Goal: Information Seeking & Learning: Learn about a topic

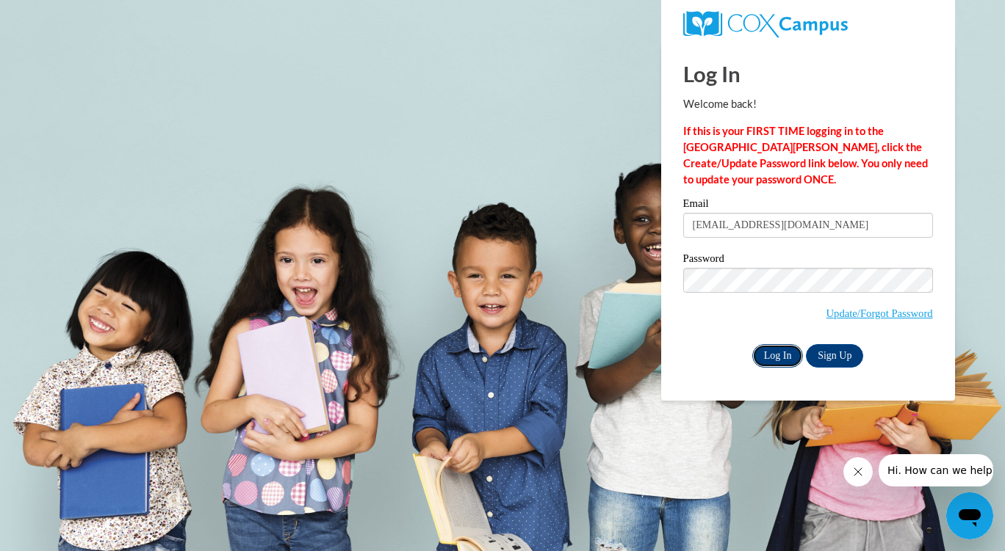
click at [778, 363] on input "Log In" at bounding box center [777, 355] width 51 height 23
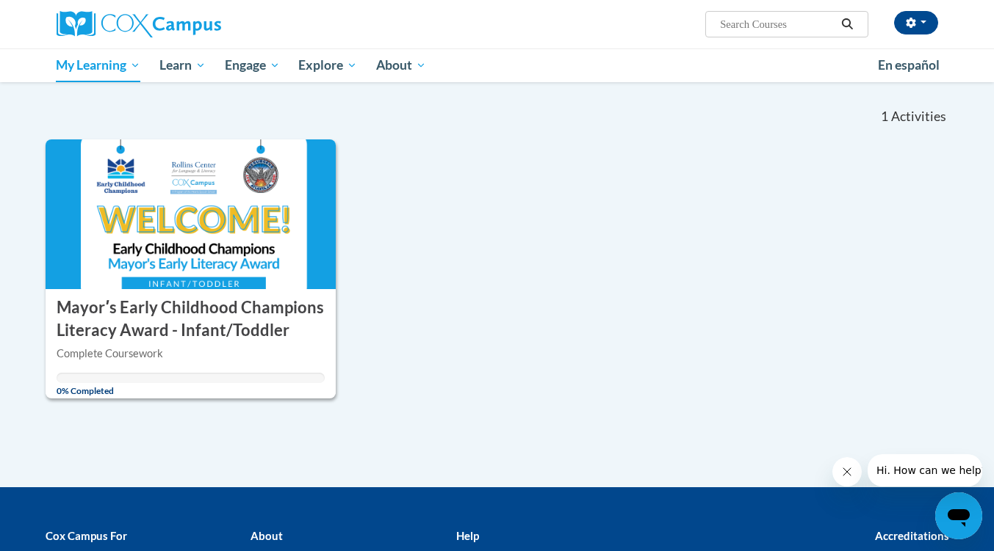
scroll to position [130, 0]
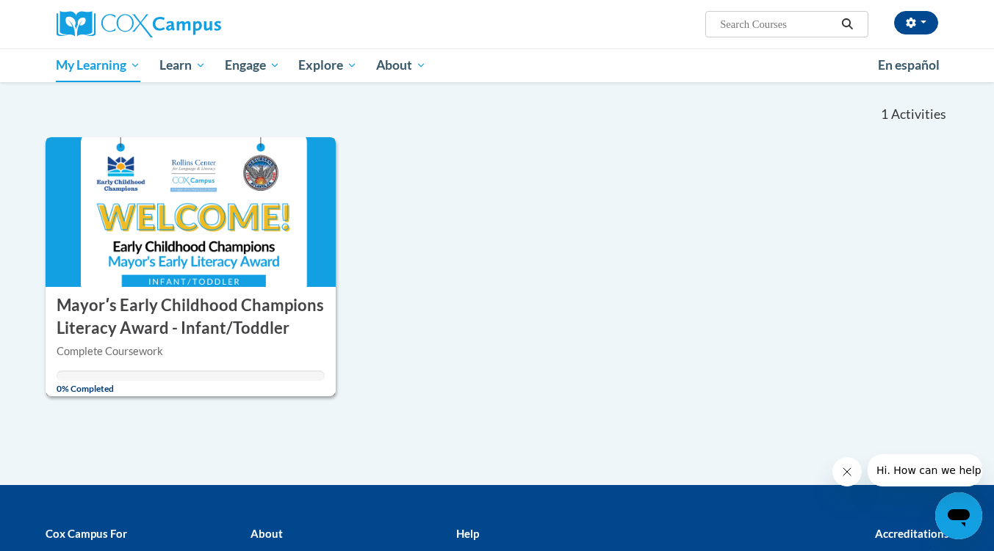
click at [152, 318] on h3 "Mayorʹs Early Childhood Champions Literacy Award - Infant/Toddler" at bounding box center [191, 317] width 269 height 46
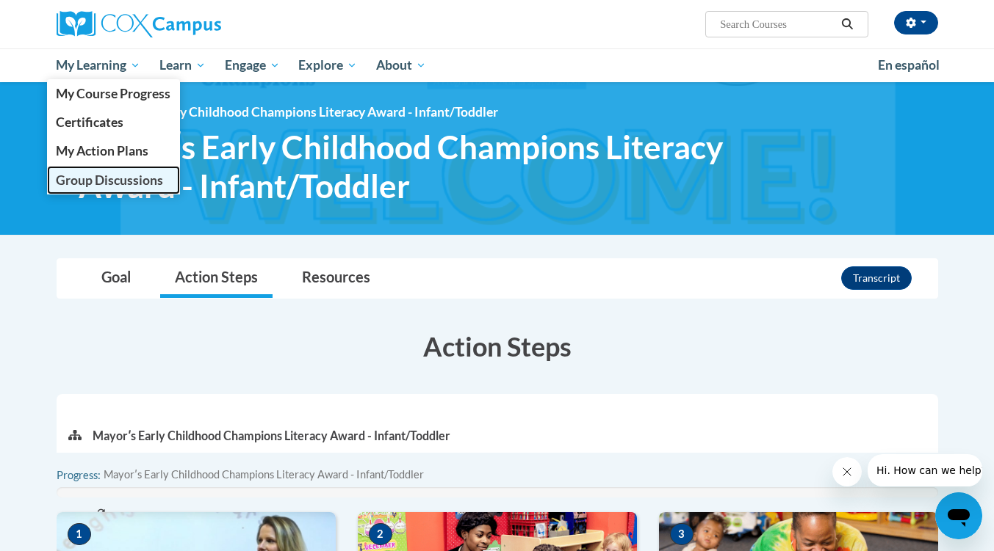
click at [111, 174] on span "Group Discussions" at bounding box center [109, 180] width 107 height 15
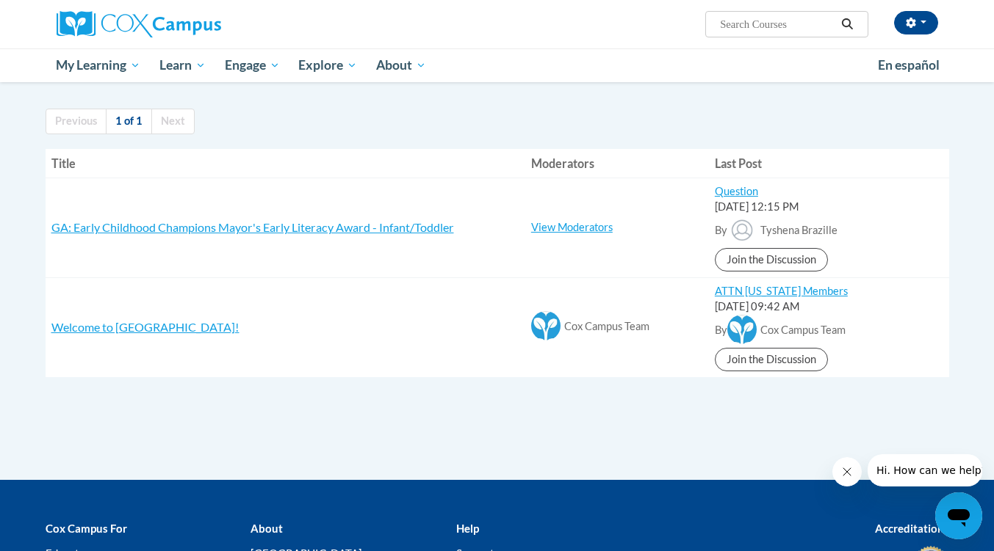
scroll to position [104, 0]
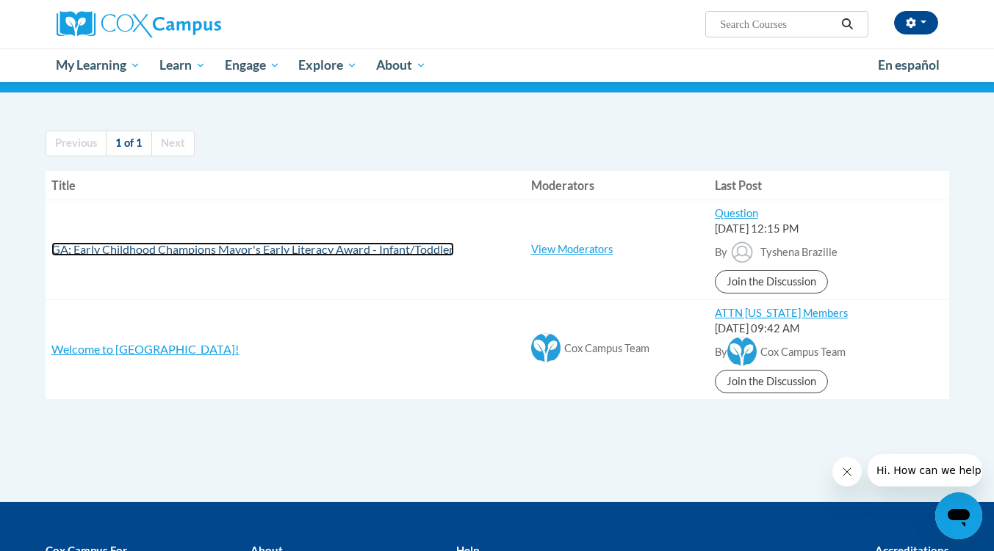
click at [273, 249] on span "GA: Early Childhood Champions Mayor's Early Literacy Award - Infant/Toddler" at bounding box center [252, 249] width 402 height 14
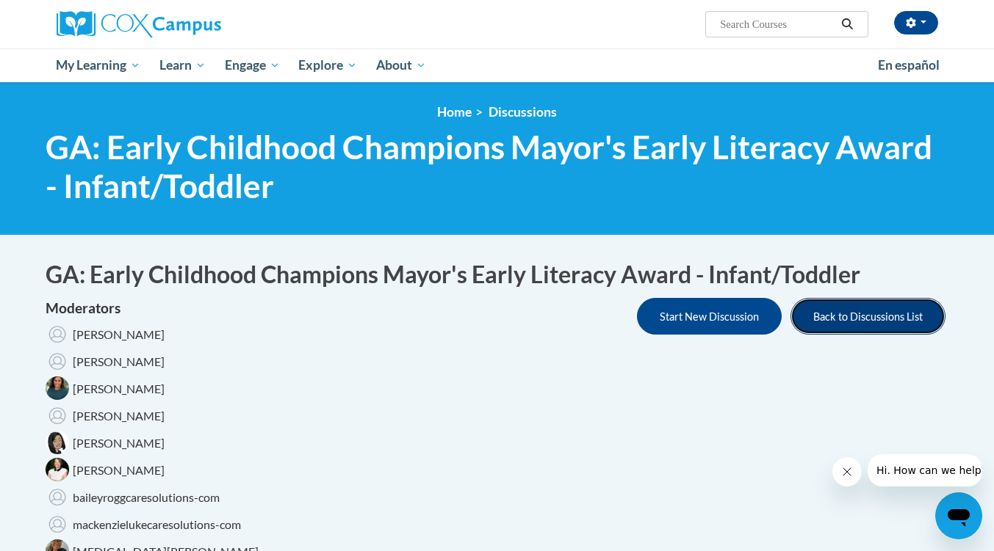
click at [839, 319] on button "Back to Discussions List" at bounding box center [867, 316] width 155 height 37
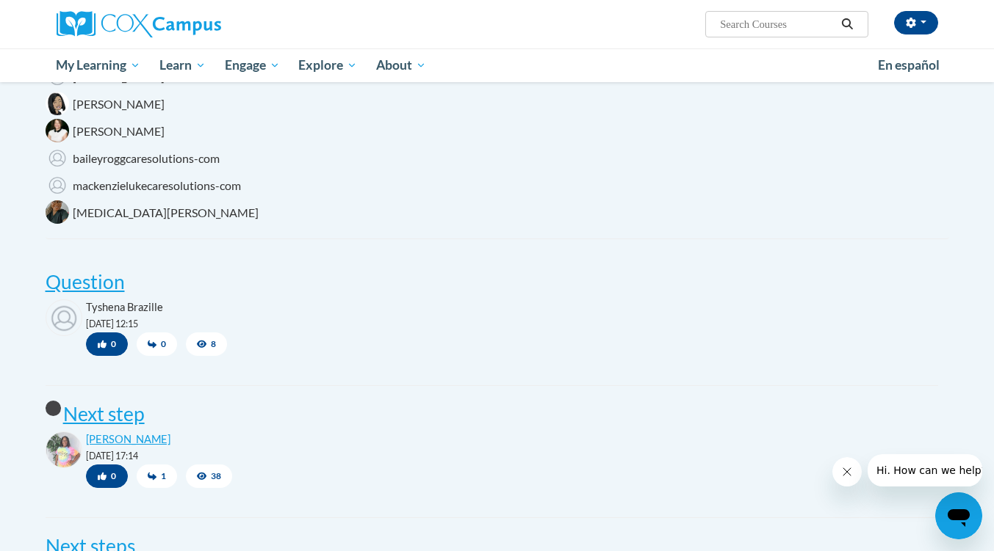
scroll to position [342, 0]
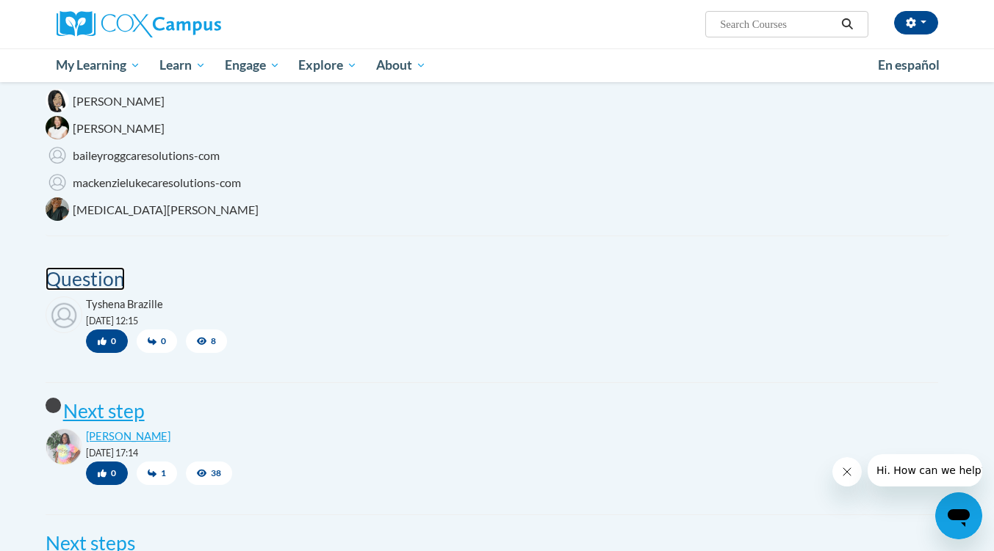
click at [74, 270] on post "Question" at bounding box center [85, 278] width 79 height 23
click at [120, 412] on post "Next step" at bounding box center [104, 410] width 82 height 23
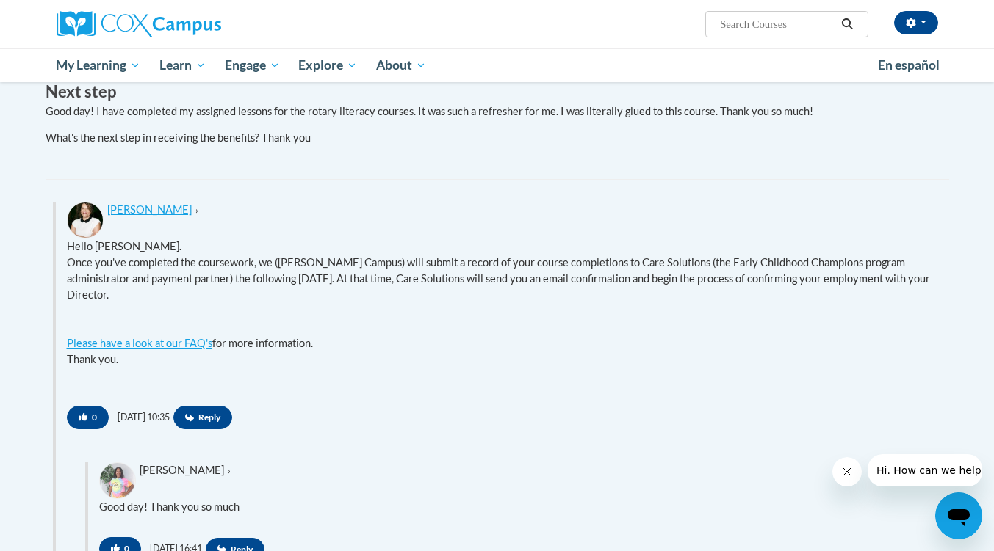
scroll to position [507, 0]
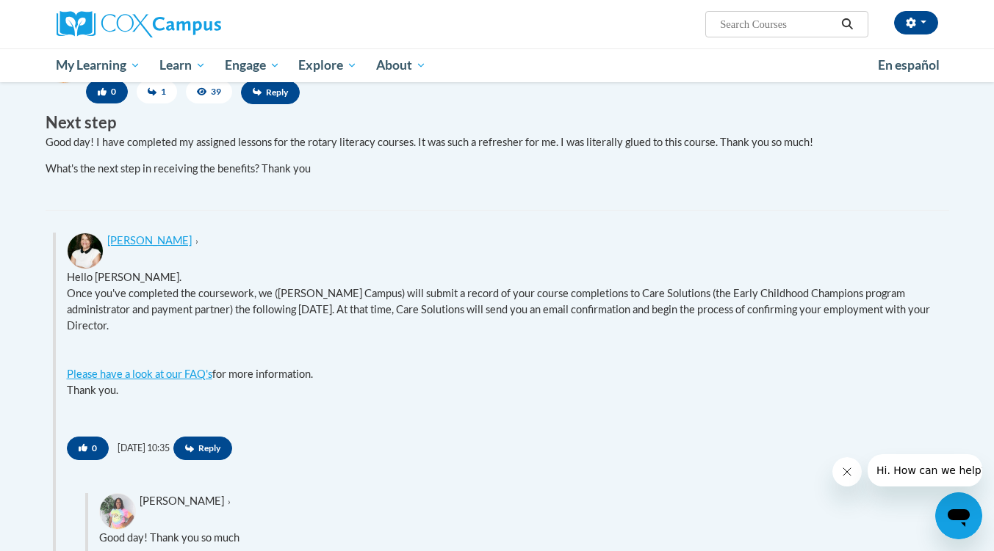
drag, startPoint x: 0, startPoint y: 0, endPoint x: 993, endPoint y: 264, distance: 1027.2
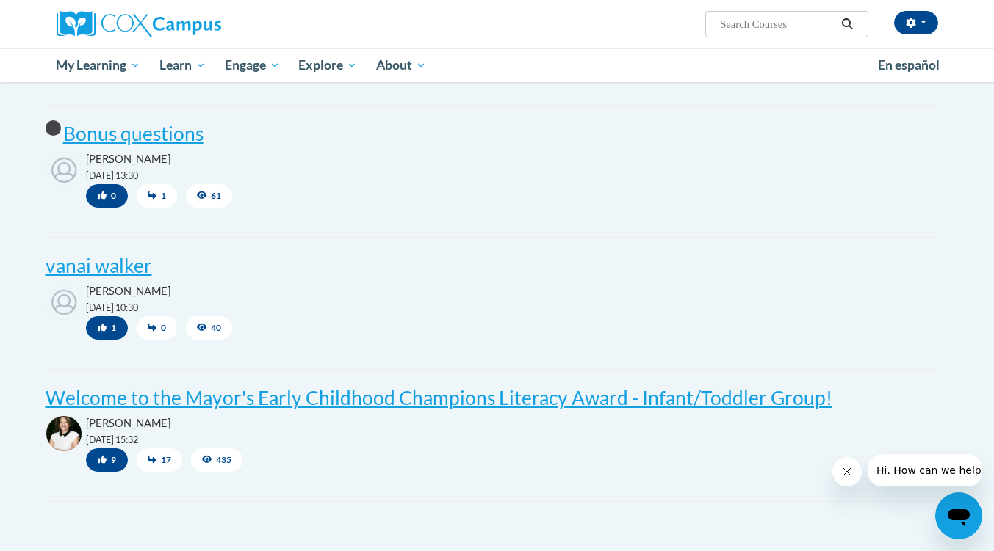
scroll to position [1001, 0]
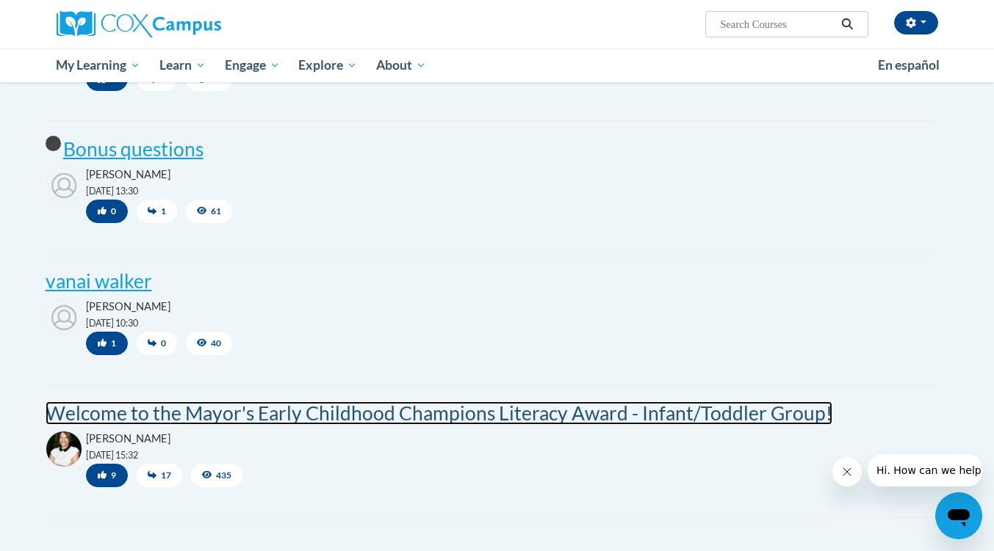
click at [607, 422] on post "Welcome to the Mayor's Early Childhood Champions Literacy Award - Infant/Toddle…" at bounding box center [439, 413] width 786 height 23
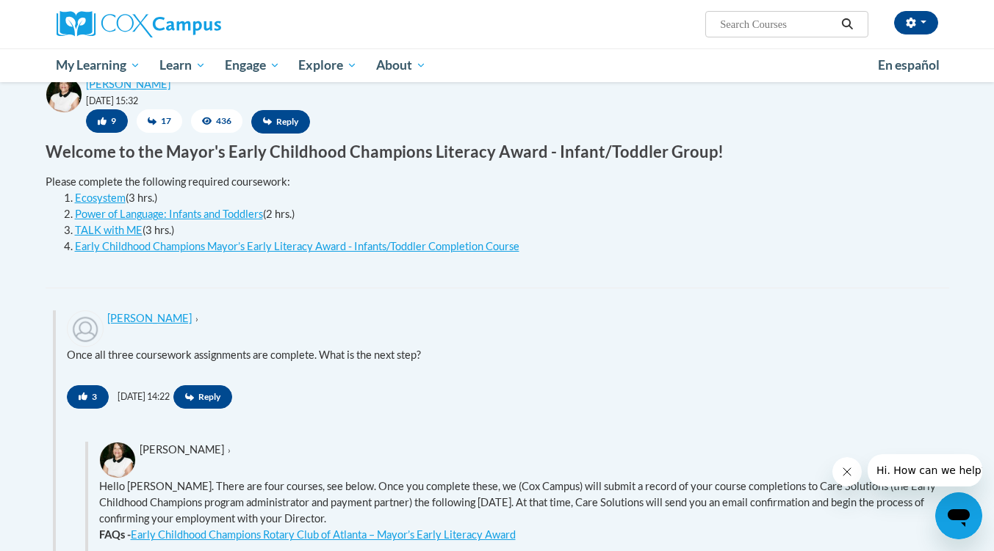
scroll to position [506, 0]
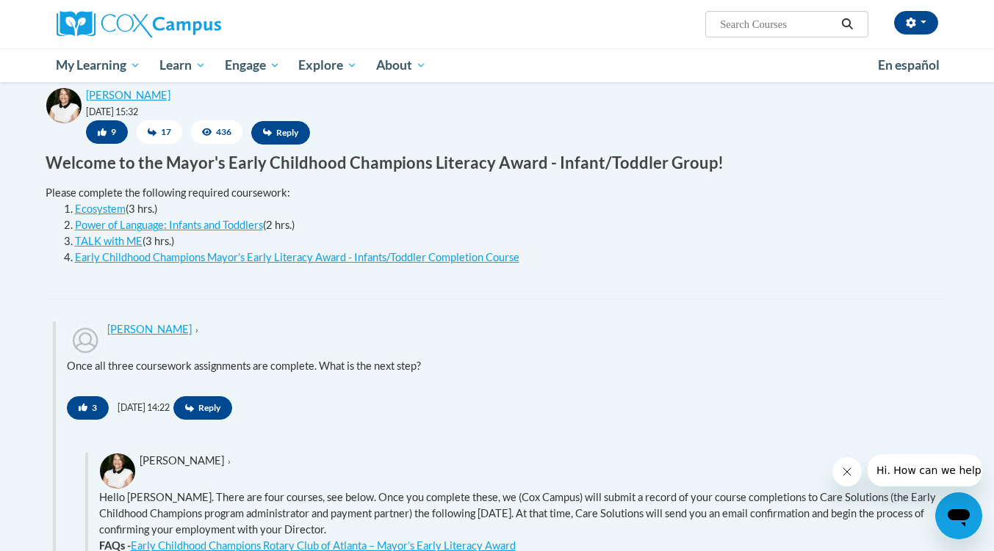
drag, startPoint x: 1000, startPoint y: 53, endPoint x: 1004, endPoint y: 117, distance: 64.0
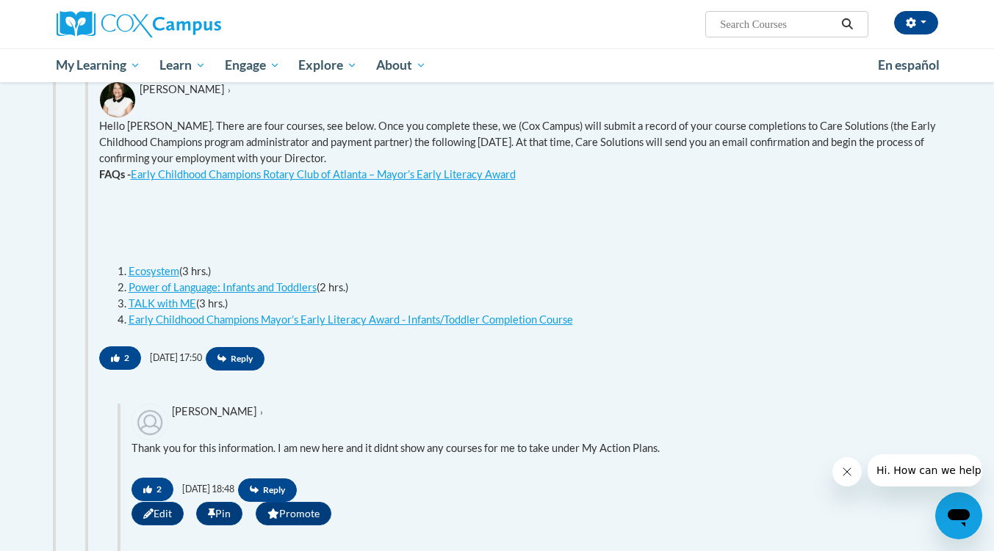
scroll to position [880, 0]
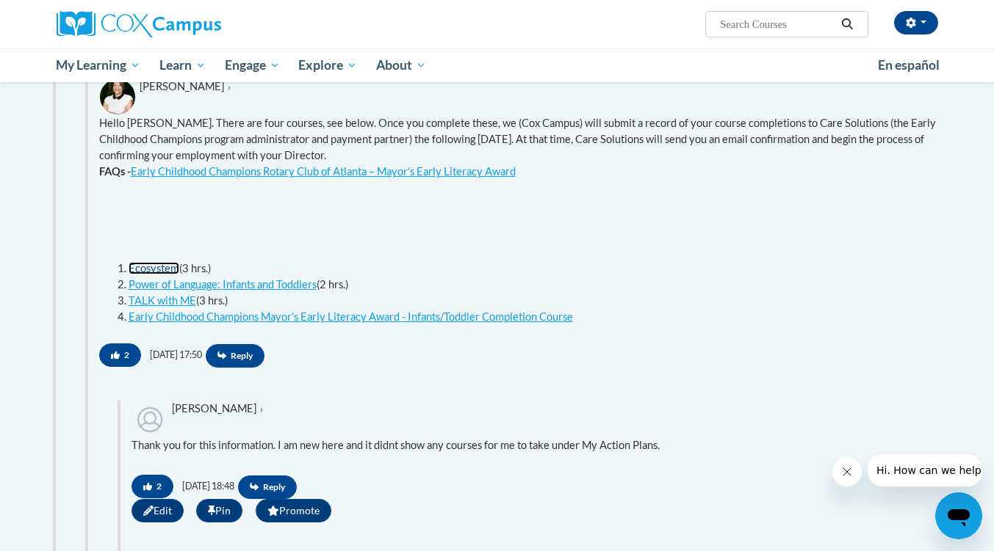
click at [145, 272] on link "Ecosystem" at bounding box center [154, 268] width 51 height 12
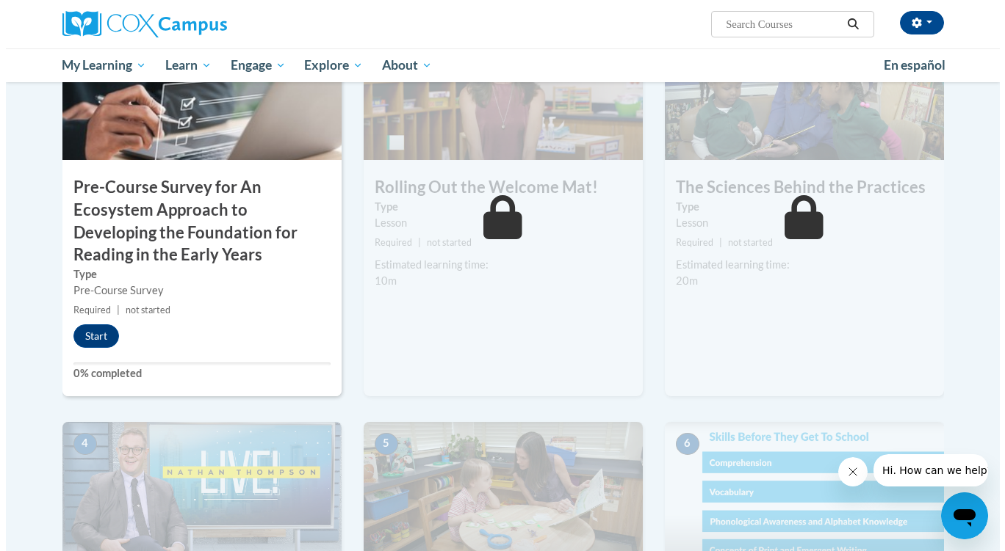
scroll to position [433, 0]
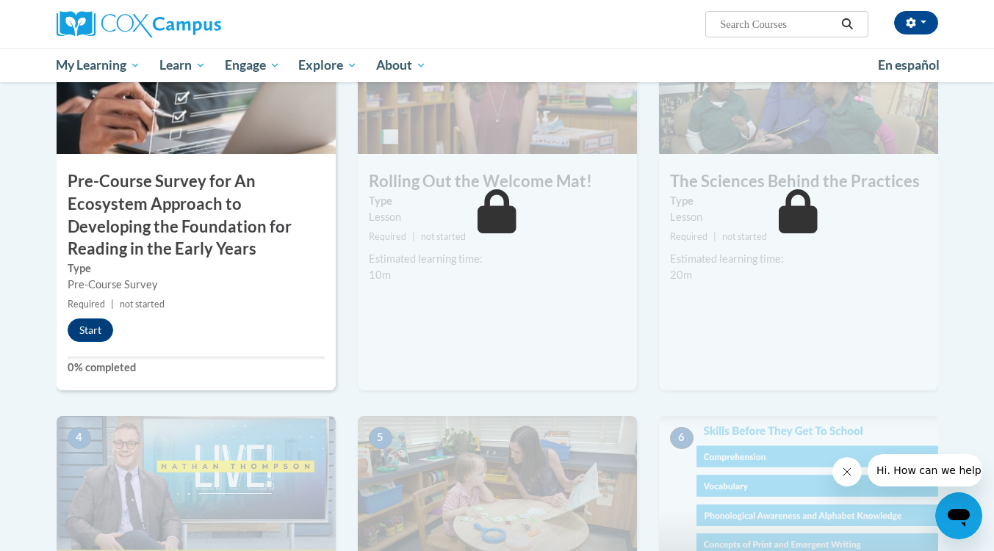
drag, startPoint x: 1003, startPoint y: 95, endPoint x: 1004, endPoint y: 214, distance: 118.2
click at [86, 336] on button "Start" at bounding box center [91, 330] width 46 height 23
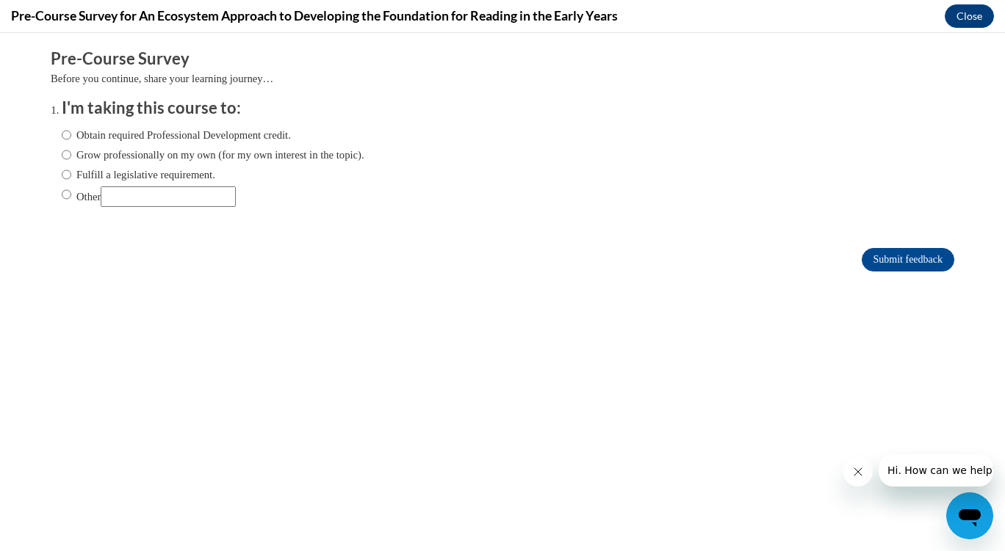
scroll to position [0, 0]
click at [62, 134] on input "Obtain required Professional Development credit." at bounding box center [67, 135] width 10 height 16
radio input "true"
click at [870, 256] on input "Submit feedback" at bounding box center [907, 259] width 93 height 23
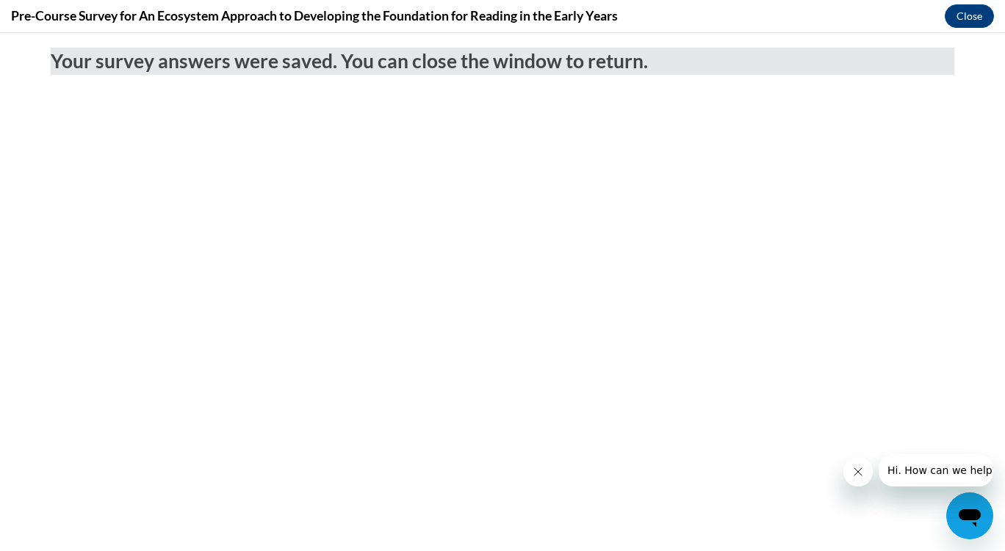
click at [851, 471] on icon "Close message from company" at bounding box center [857, 472] width 12 height 12
click at [853, 474] on icon "Close message from company" at bounding box center [857, 472] width 12 height 12
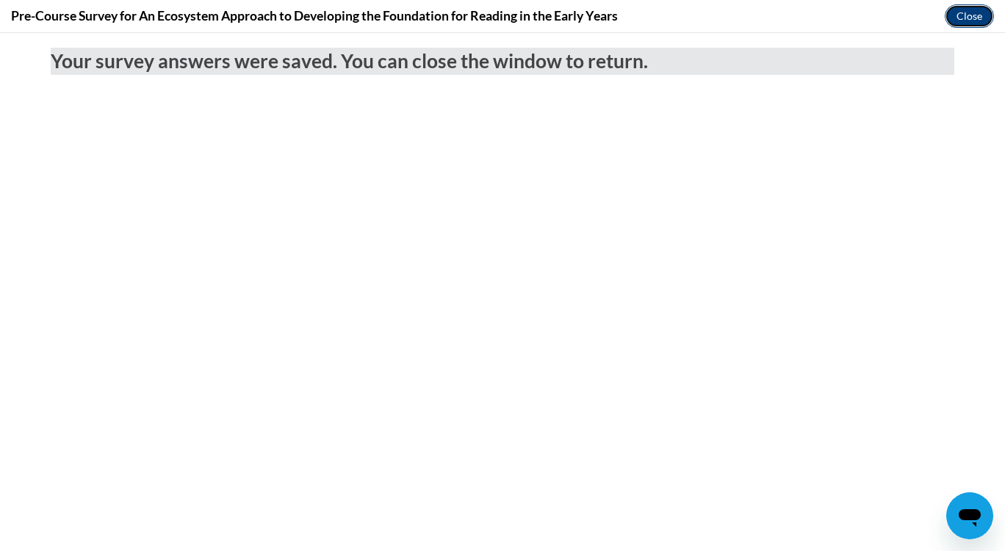
click at [962, 18] on button "Close" at bounding box center [968, 15] width 49 height 23
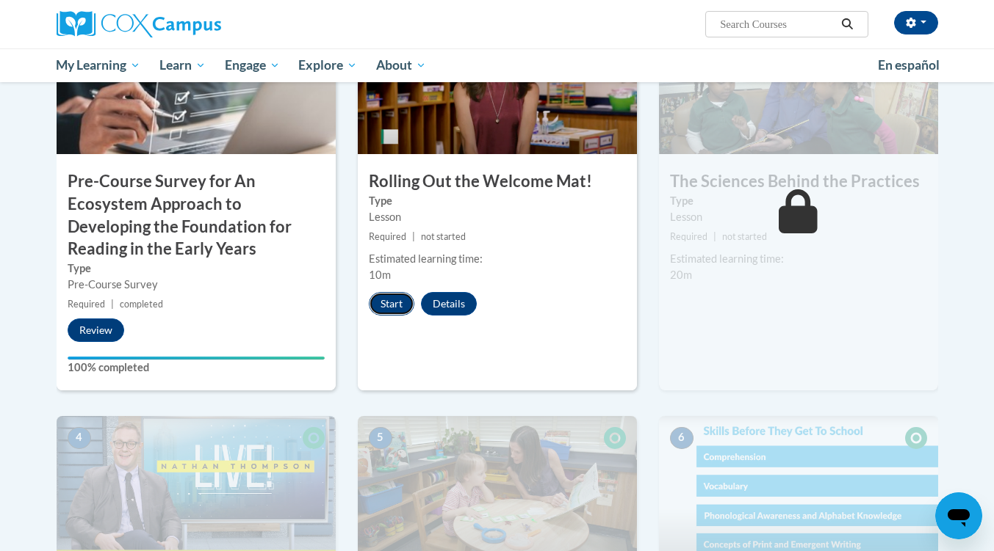
click at [390, 305] on button "Start" at bounding box center [392, 303] width 46 height 23
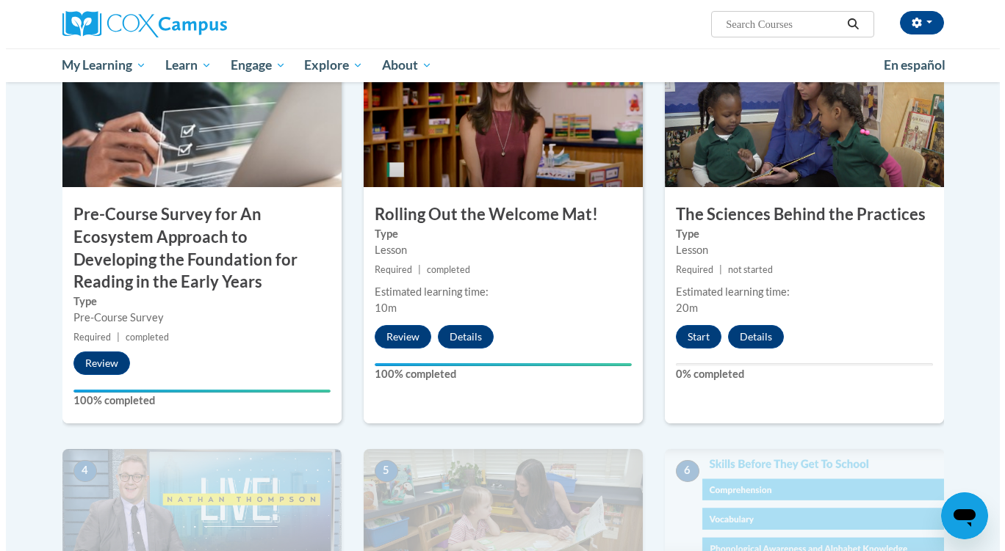
scroll to position [399, 0]
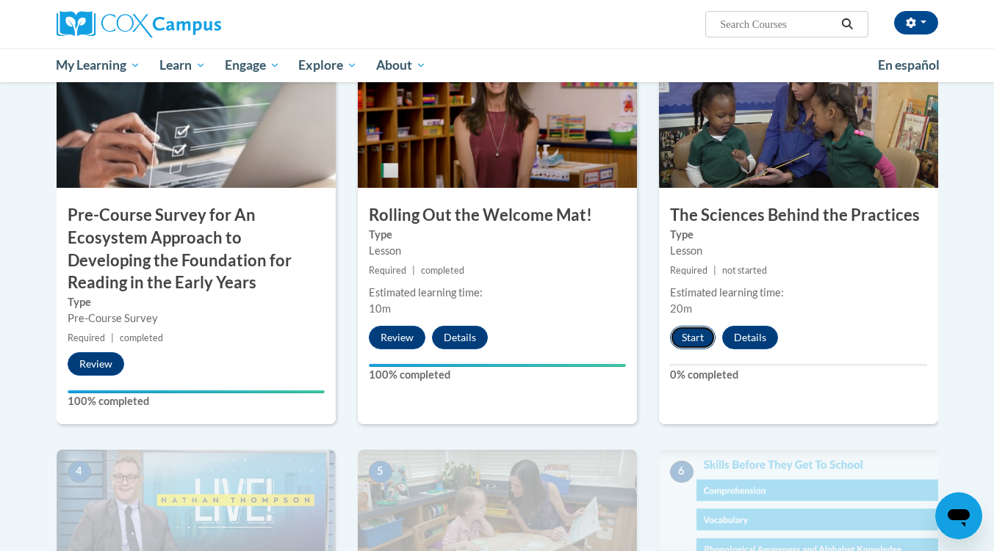
click at [698, 328] on button "Start" at bounding box center [693, 337] width 46 height 23
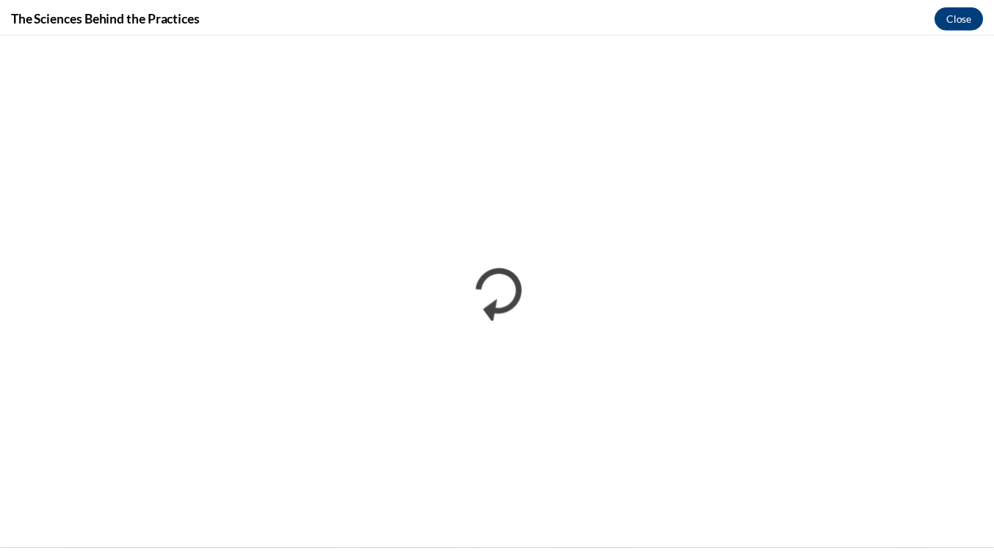
scroll to position [0, 0]
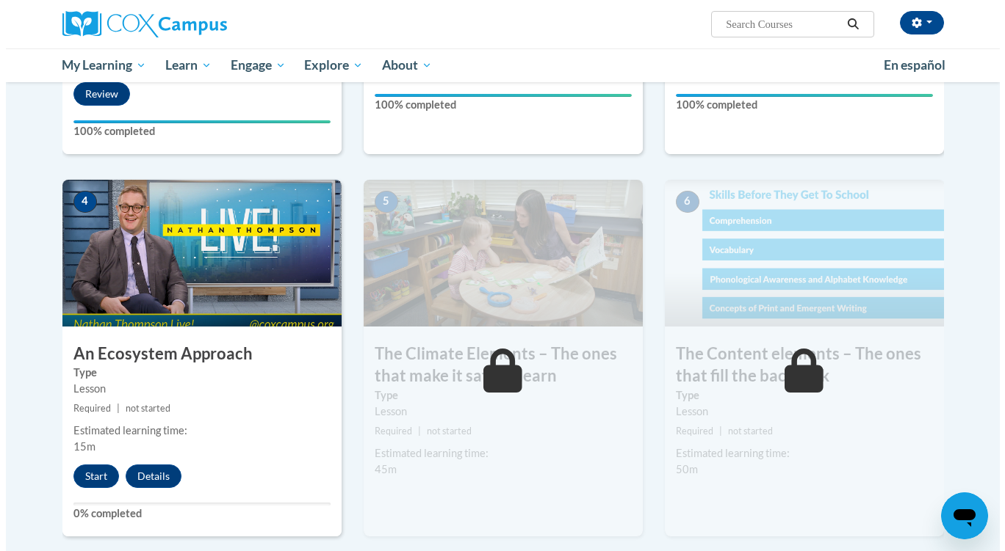
scroll to position [665, 0]
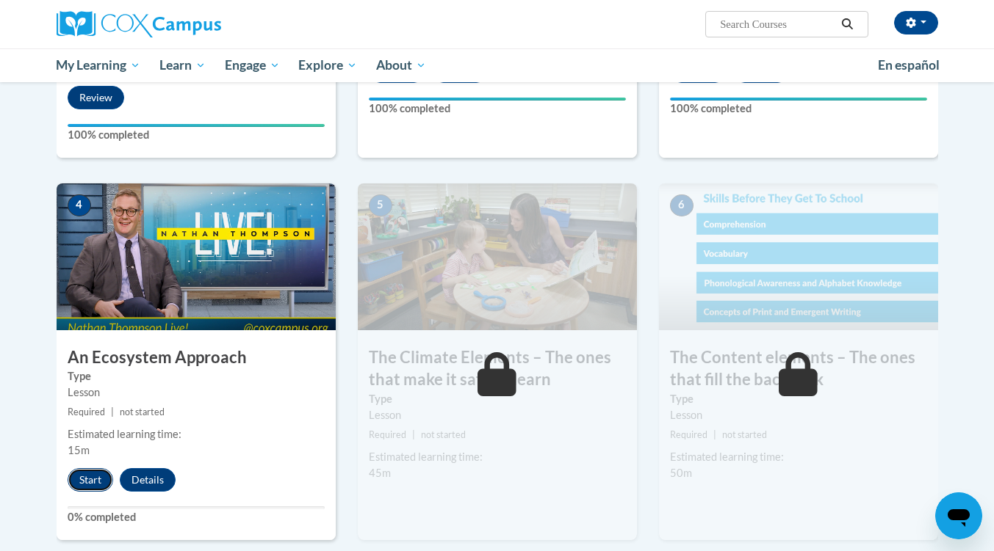
click at [85, 476] on button "Start" at bounding box center [91, 480] width 46 height 23
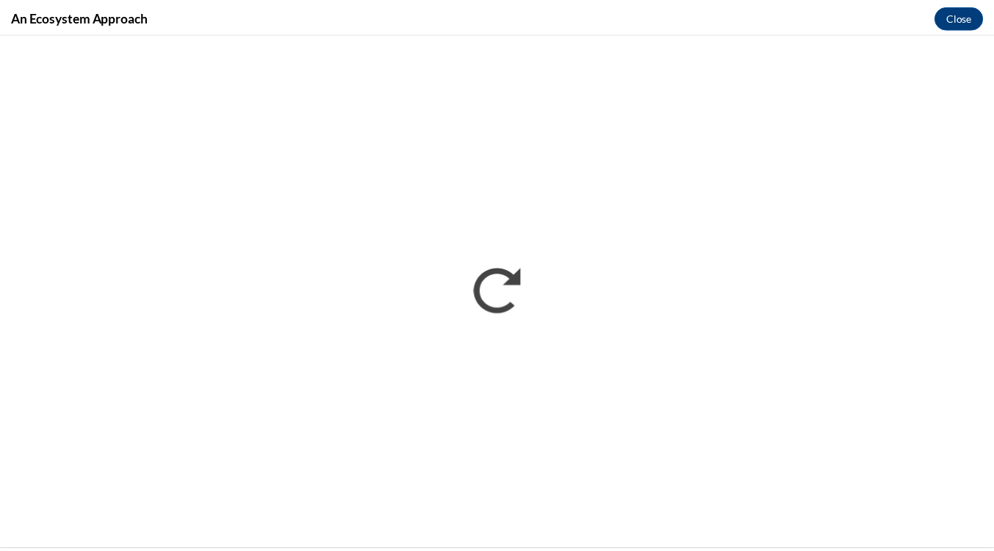
scroll to position [0, 0]
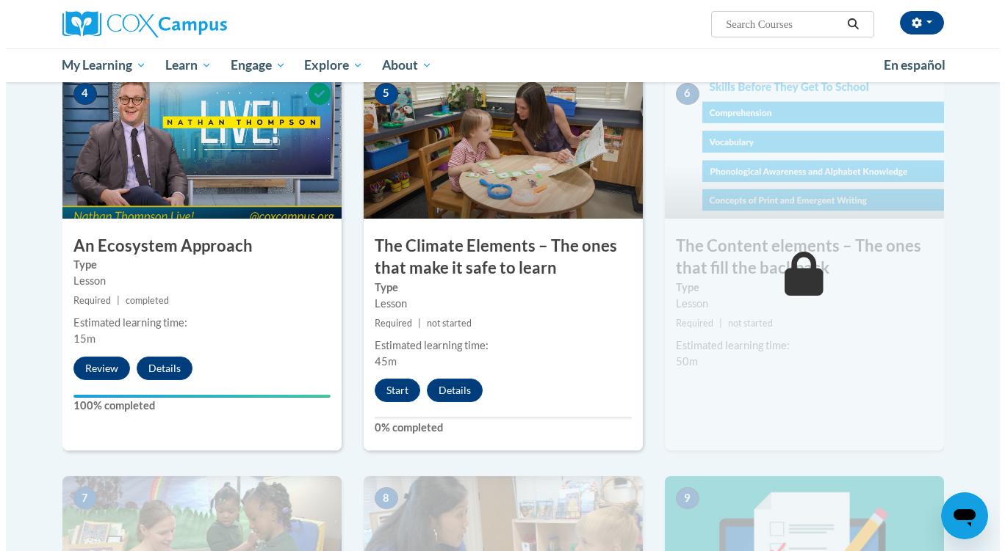
scroll to position [760, 0]
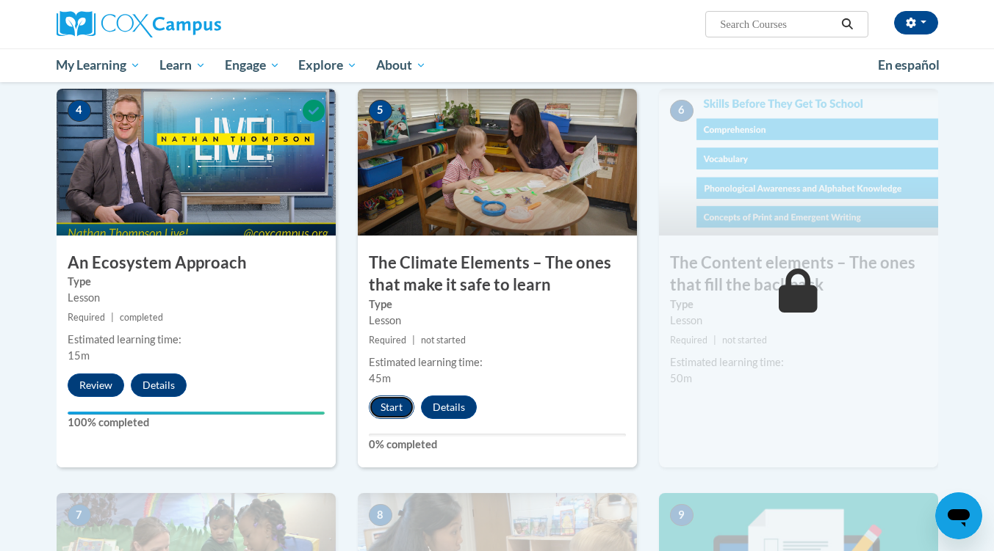
click at [388, 410] on button "Start" at bounding box center [392, 407] width 46 height 23
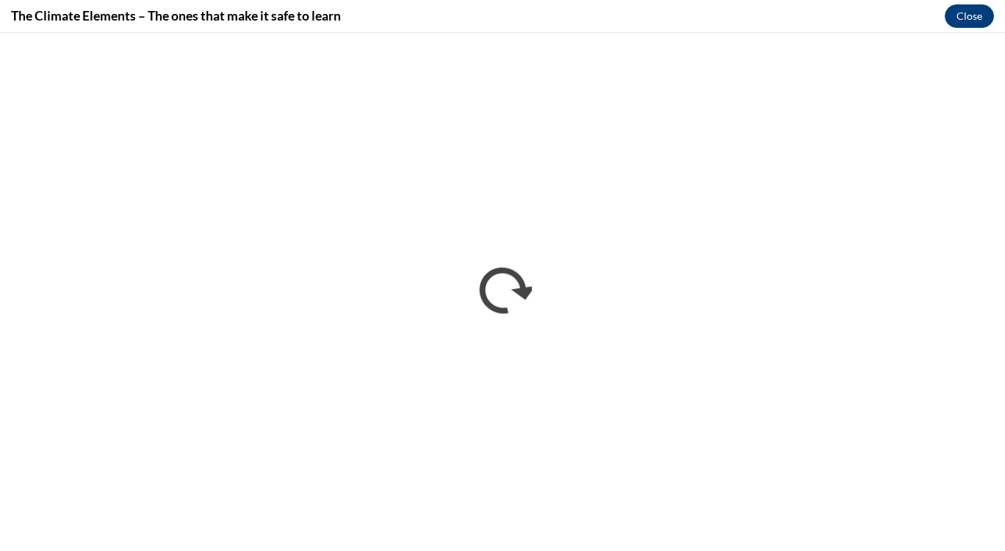
scroll to position [0, 0]
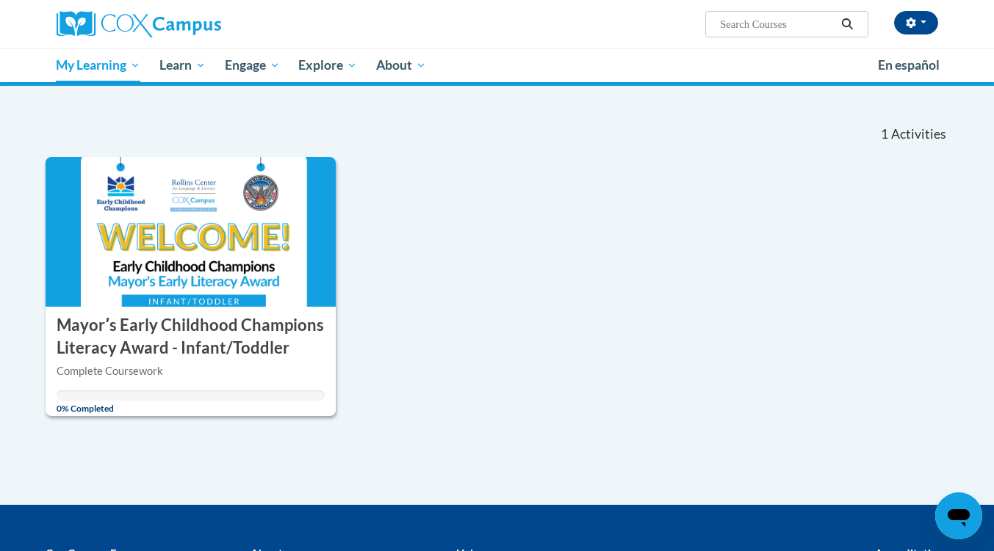
scroll to position [128, 0]
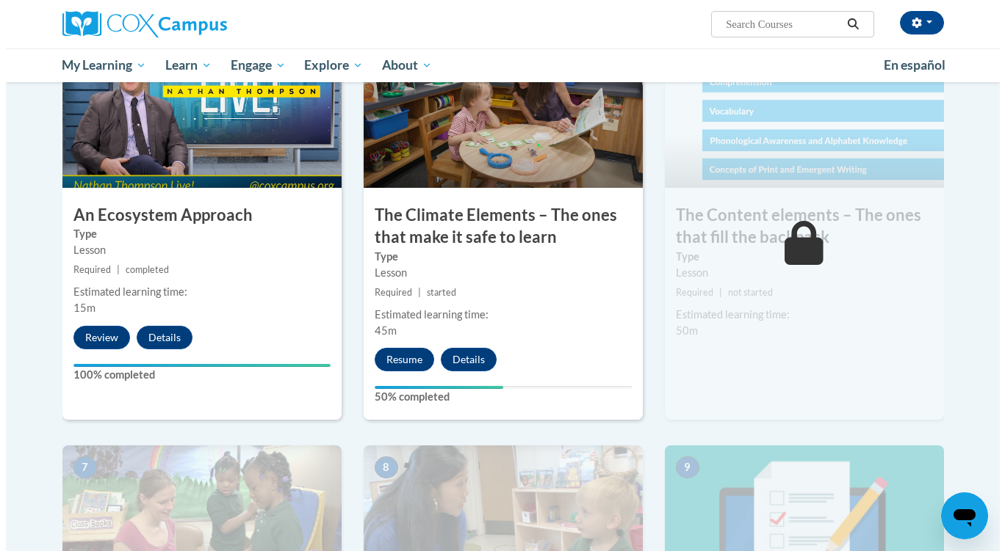
scroll to position [809, 0]
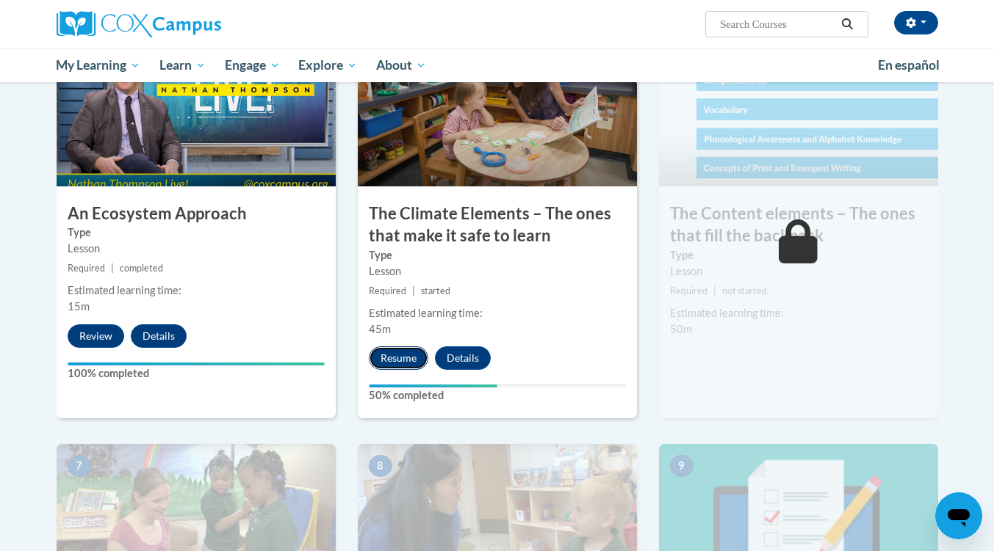
click at [411, 366] on button "Resume" at bounding box center [398, 358] width 59 height 23
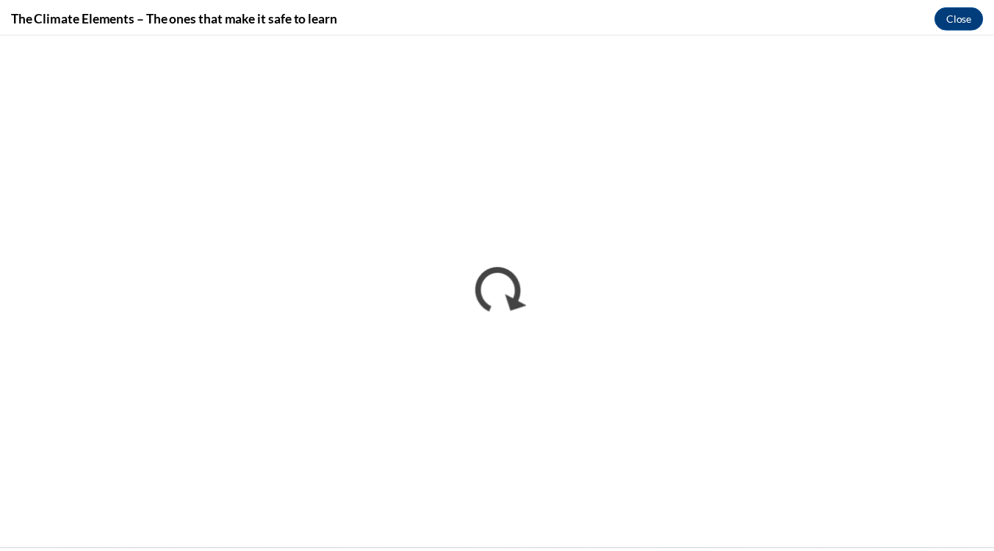
scroll to position [0, 0]
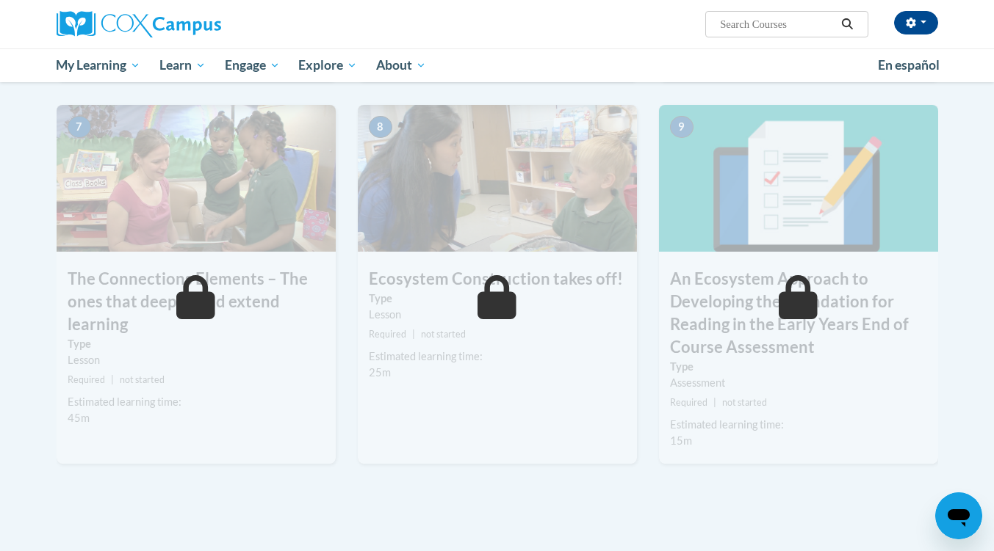
scroll to position [1151, 0]
